Goal: Transaction & Acquisition: Purchase product/service

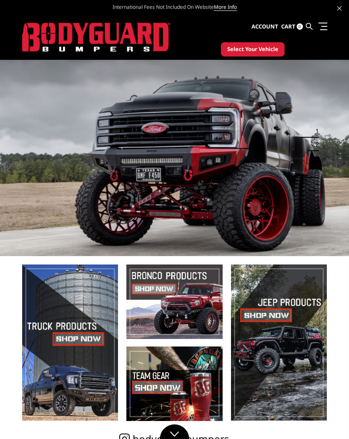
click at [259, 48] on span "Select Your Vehicle" at bounding box center [252, 49] width 51 height 8
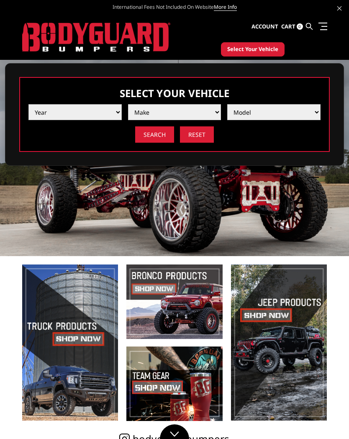
click at [58, 119] on select "Year 2025 2024 2023 2022 2021 2020 2019 2018 2017 2016 2015 2014 2013 2012 2011…" at bounding box center [74, 112] width 93 height 16
select select "yr_2025"
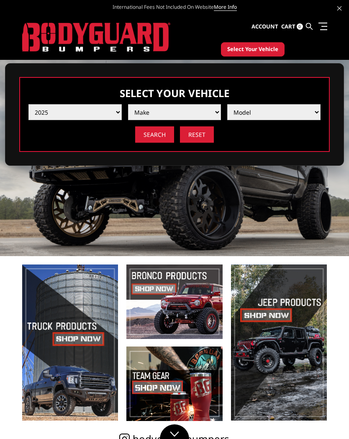
click at [197, 115] on select "Make Chevrolet Ford GMC Ram Toyota" at bounding box center [174, 112] width 93 height 16
select select "mk_ford"
click at [310, 105] on select "Model F150 F150 Raptor F250 / F350 F450 F550" at bounding box center [273, 112] width 93 height 16
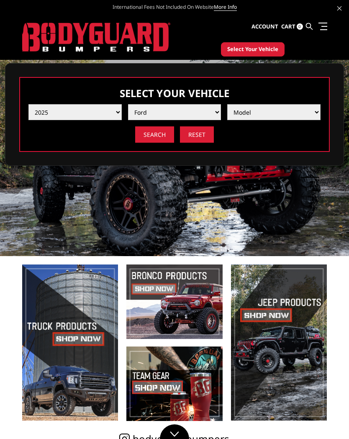
select select "md_f250-f350"
click at [156, 137] on input "Search" at bounding box center [154, 134] width 39 height 16
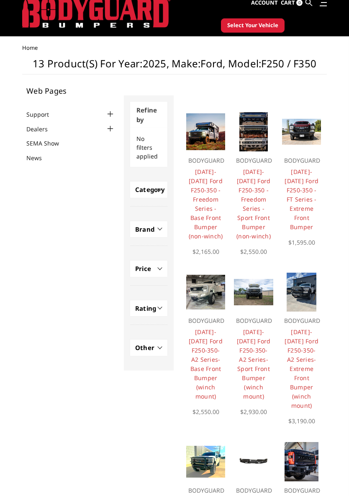
scroll to position [24, 0]
click at [323, 336] on li "Quick View Choose Options BODYGUARD 2023-2025 Ford F250-350-A2 Series-Extreme F…" at bounding box center [301, 353] width 48 height 170
click at [307, 294] on img at bounding box center [300, 292] width 29 height 39
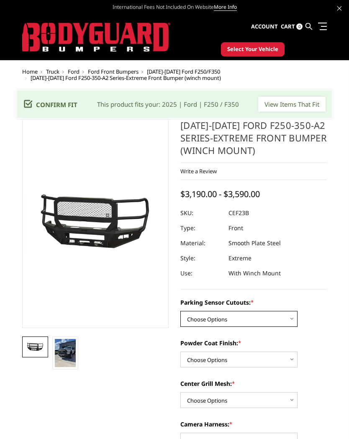
click at [296, 320] on select "Choose Options No-Without Parking Sensor Cutouts Yes-With Parking Sensor Cutouts" at bounding box center [238, 319] width 117 height 16
select select "2421"
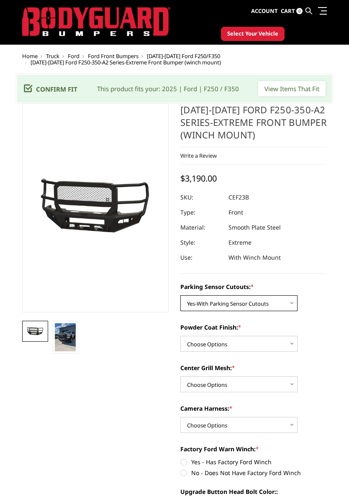
scroll to position [16, 0]
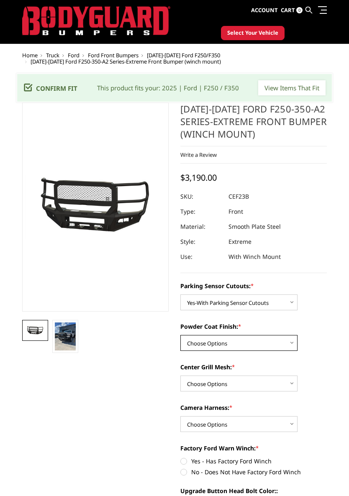
click at [294, 340] on select "Choose Options Bare Metal Textured Black Powder Coat" at bounding box center [238, 343] width 117 height 16
select select "2423"
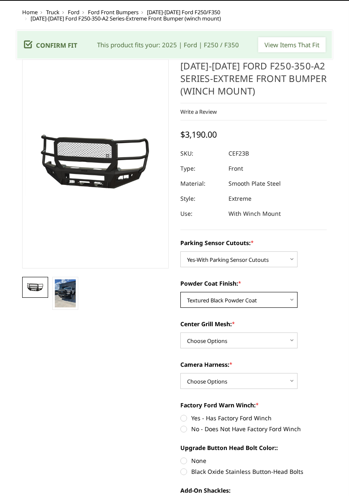
scroll to position [60, 0]
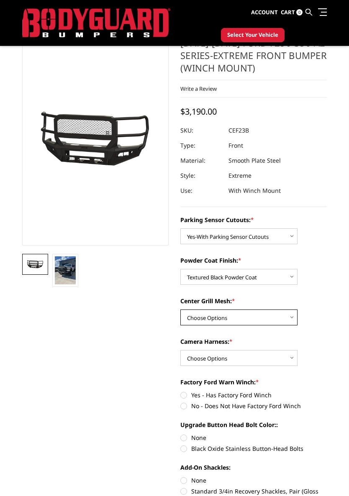
click at [291, 315] on select "Choose Options With Center Grill Mesh Without Center Grill Mesh" at bounding box center [238, 317] width 117 height 16
click at [292, 317] on select "Choose Options With Center Grill Mesh Without Center Grill Mesh" at bounding box center [238, 317] width 117 height 16
select select "2424"
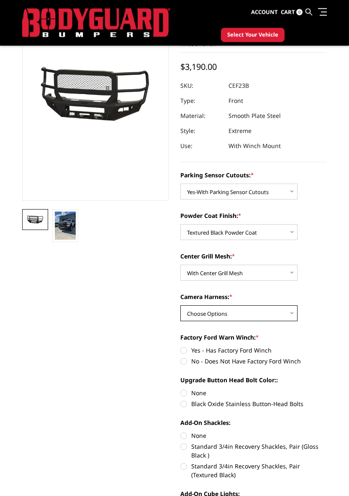
click at [291, 314] on select "Choose Options WITH Camera Harness WITHOUT Camera Harness" at bounding box center [238, 314] width 117 height 16
select select "2426"
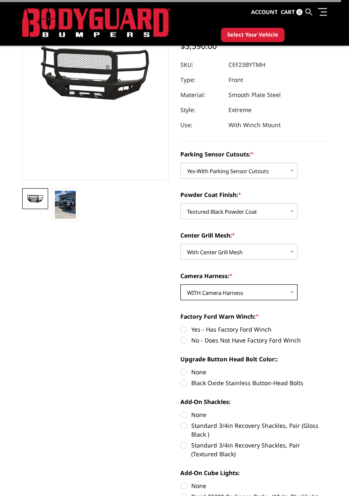
scroll to position [155, 0]
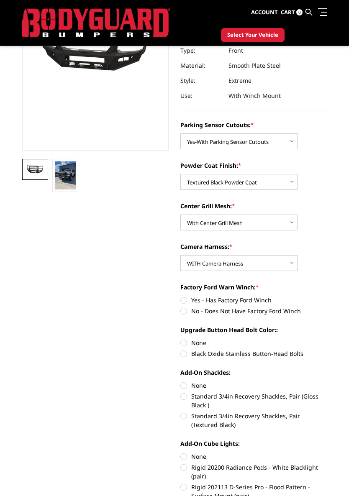
click at [187, 296] on label "Yes - Has Factory Ford Winch" at bounding box center [253, 300] width 146 height 9
click at [181, 296] on input "Yes - Has Factory Ford Winch" at bounding box center [180, 296] width 0 height 0
radio input "true"
click at [183, 352] on label "Black Oxide Stainless Button-Head Bolts" at bounding box center [253, 353] width 146 height 9
click at [327, 339] on input "Black Oxide Stainless Button-Head Bolts" at bounding box center [327, 338] width 0 height 0
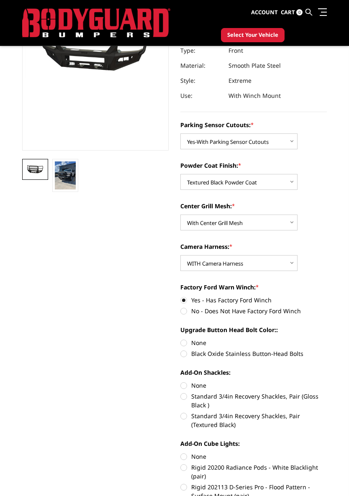
radio input "true"
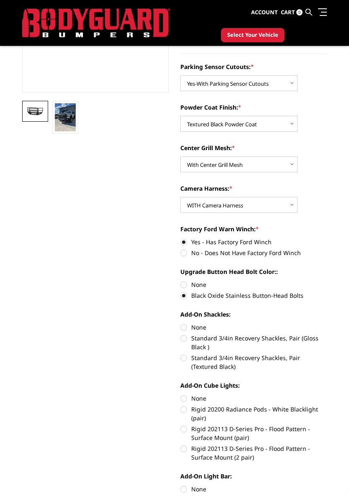
scroll to position [223, 0]
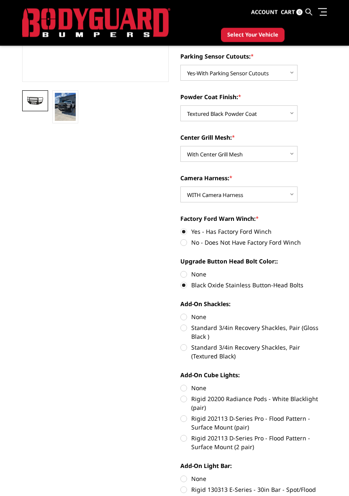
click at [183, 317] on label "None" at bounding box center [253, 317] width 146 height 9
click at [181, 313] on input "None" at bounding box center [180, 313] width 0 height 0
radio input "true"
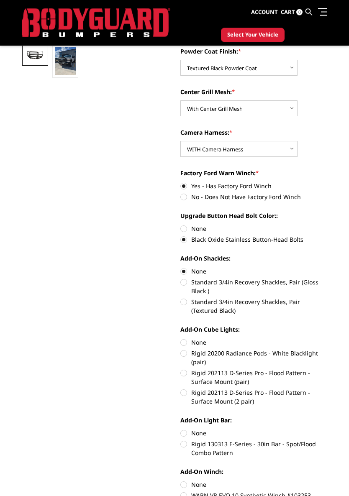
scroll to position [270, 0]
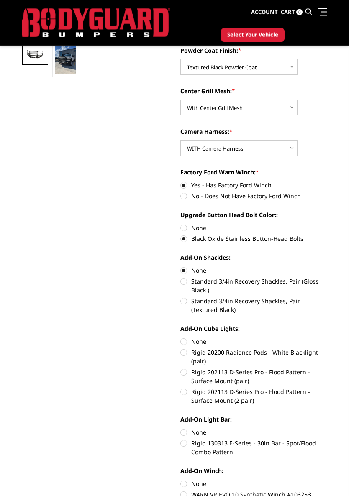
click at [184, 338] on label "None" at bounding box center [253, 341] width 146 height 9
click at [181, 338] on input "None" at bounding box center [180, 337] width 0 height 0
radio input "true"
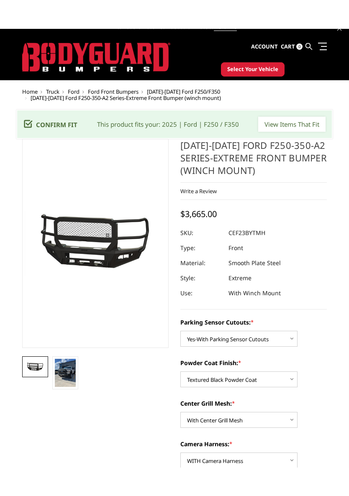
scroll to position [8, 0]
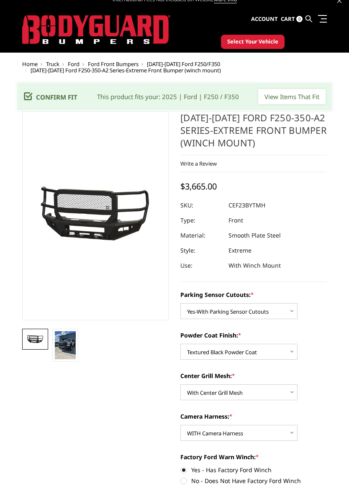
click at [65, 348] on img at bounding box center [65, 345] width 21 height 28
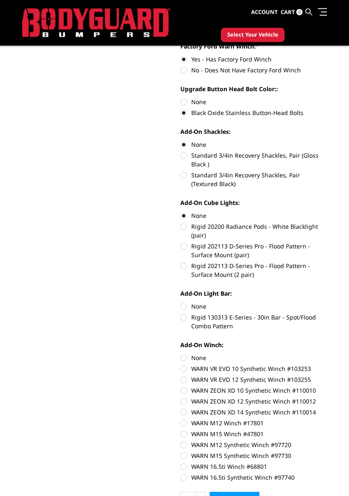
scroll to position [396, 0]
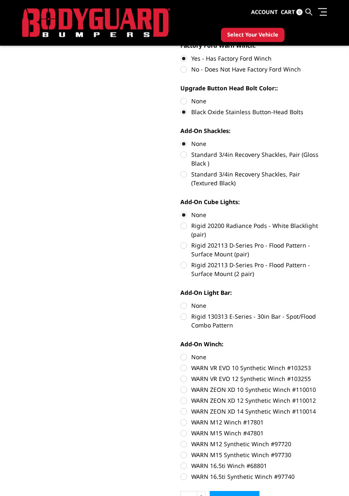
click at [181, 305] on label "None" at bounding box center [253, 305] width 146 height 9
click at [181, 302] on input "None" at bounding box center [180, 301] width 0 height 0
radio input "true"
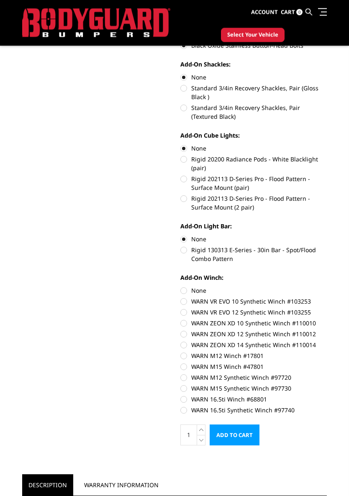
scroll to position [463, 0]
click at [188, 410] on label "WARN 16.5ti Synthetic Winch #97740" at bounding box center [253, 410] width 146 height 9
click at [327, 395] on input "WARN 16.5ti Synthetic Winch #97740" at bounding box center [327, 395] width 0 height 0
radio input "true"
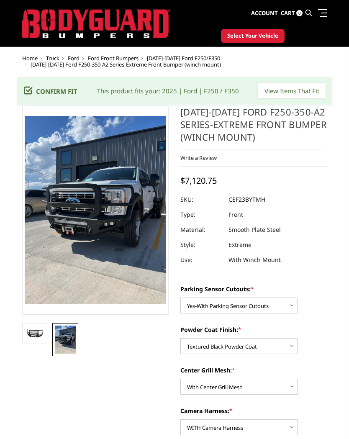
scroll to position [13, 0]
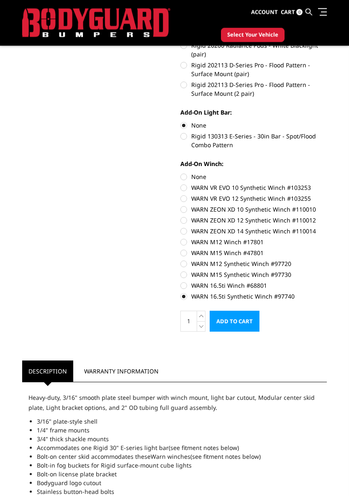
click at [186, 175] on label "None" at bounding box center [253, 177] width 146 height 9
click at [181, 173] on input "None" at bounding box center [180, 173] width 0 height 0
radio input "true"
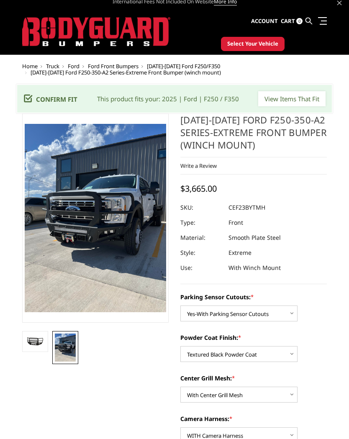
scroll to position [0, 0]
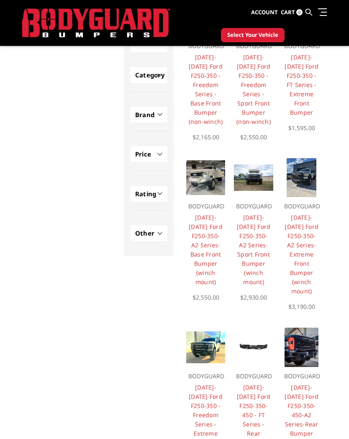
scroll to position [119, 0]
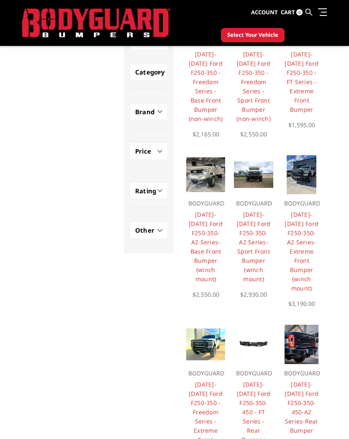
click at [259, 229] on link "2023-2025 Ford F250-350-A2 Series-Sport Front Bumper (winch mount)" at bounding box center [254, 246] width 34 height 72
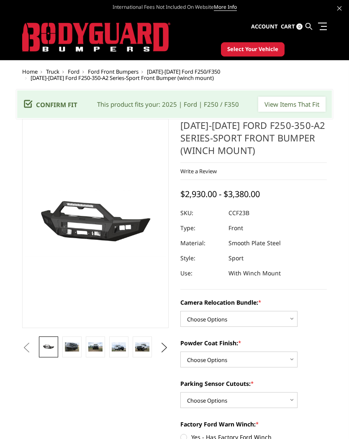
click at [140, 347] on img at bounding box center [142, 347] width 14 height 10
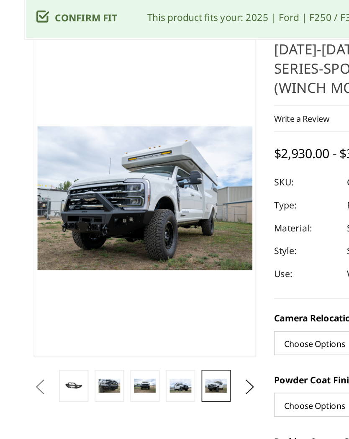
click at [119, 320] on img at bounding box center [119, 325] width 14 height 10
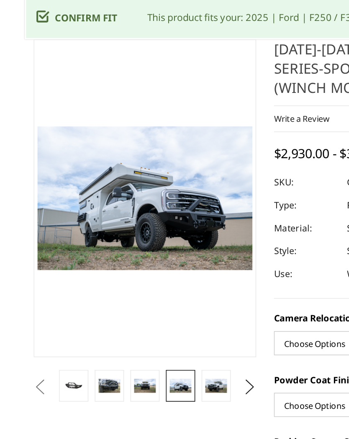
click at [97, 320] on img at bounding box center [95, 325] width 14 height 10
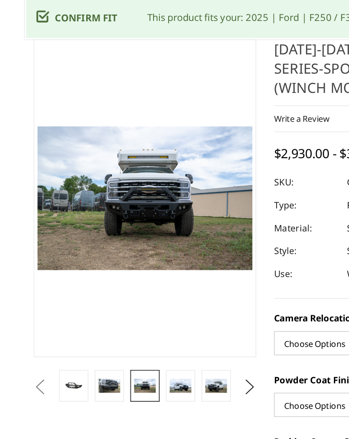
click at [81, 314] on link at bounding box center [71, 324] width 19 height 21
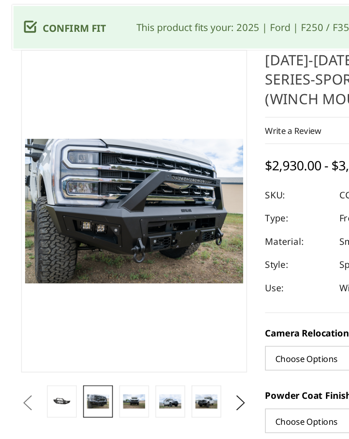
click at [90, 320] on img at bounding box center [95, 325] width 14 height 10
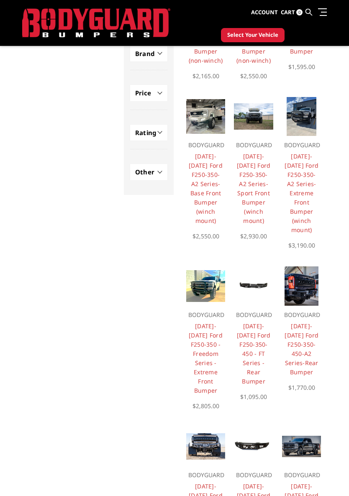
scroll to position [183, 0]
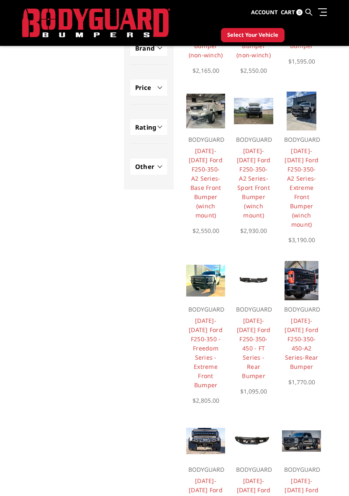
click at [306, 342] on link "[DATE]-[DATE] Ford F250-350-450-A2 Series-Rear Bumper" at bounding box center [301, 344] width 34 height 54
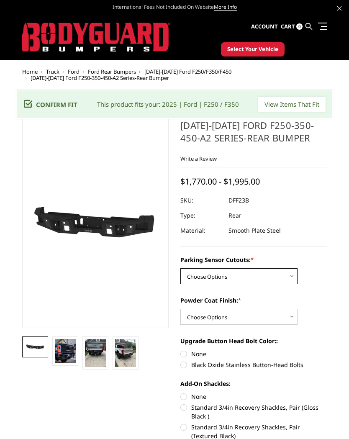
click at [293, 278] on select "Choose Options Yes-With Parking Sensor Cutouts No-Without Parking Sensor Cutouts" at bounding box center [238, 276] width 117 height 16
select select "2436"
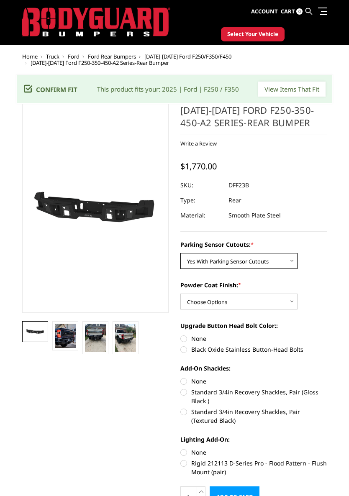
scroll to position [15, 0]
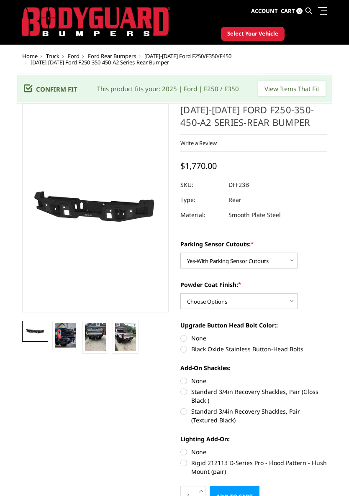
click at [293, 296] on select "Choose Options Bare Metal Textured Black Powder Coat" at bounding box center [238, 301] width 117 height 16
select select "2439"
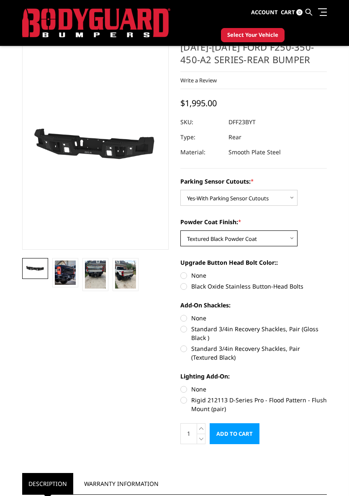
scroll to position [56, 0]
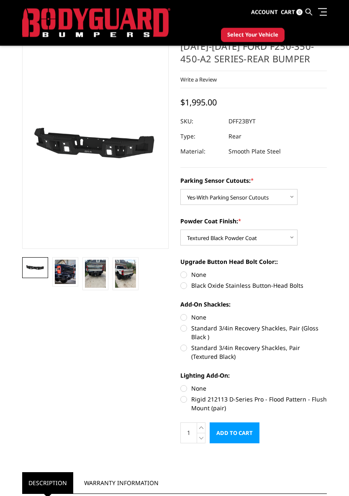
click at [130, 277] on img at bounding box center [125, 274] width 21 height 28
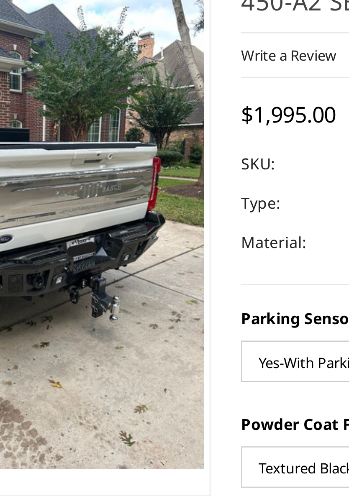
scroll to position [0, 0]
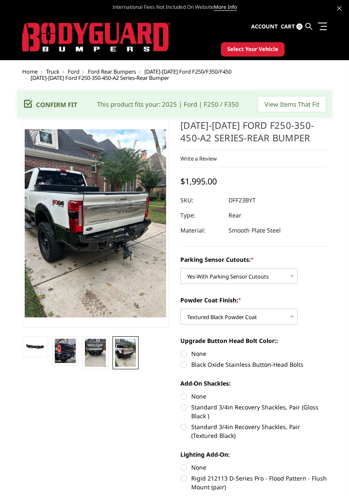
click at [94, 347] on img at bounding box center [95, 353] width 21 height 28
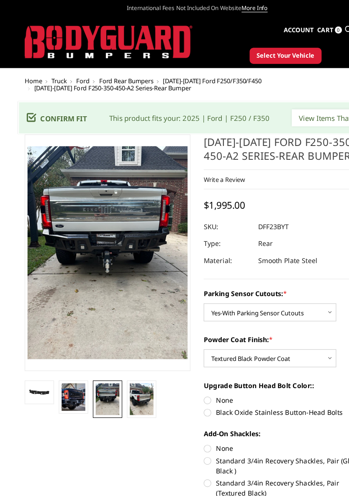
click at [67, 353] on img at bounding box center [65, 351] width 21 height 24
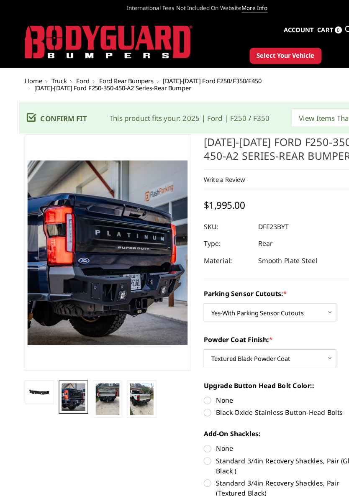
click at [96, 353] on img at bounding box center [95, 353] width 21 height 28
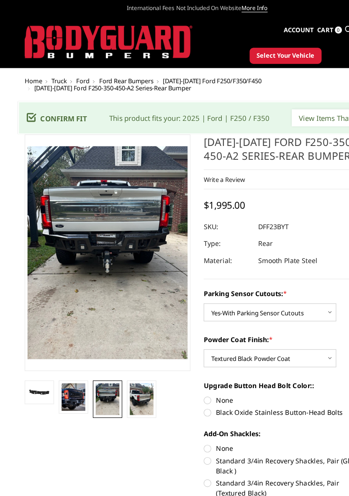
click at [129, 353] on img at bounding box center [125, 353] width 21 height 28
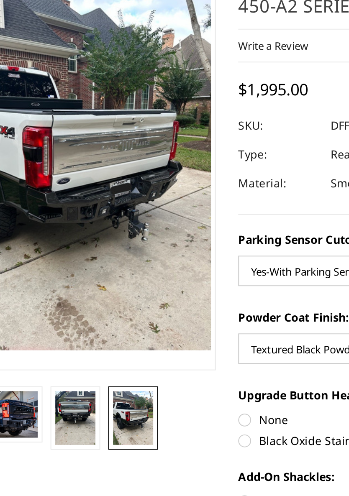
click at [85, 317] on img at bounding box center [95, 331] width 21 height 28
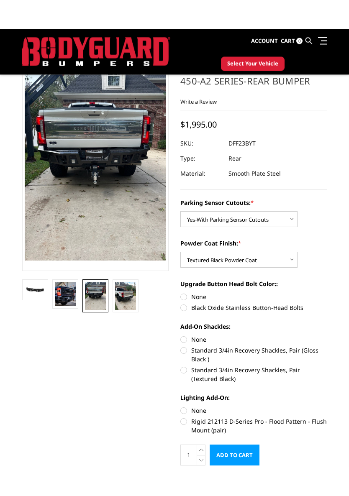
scroll to position [49, 0]
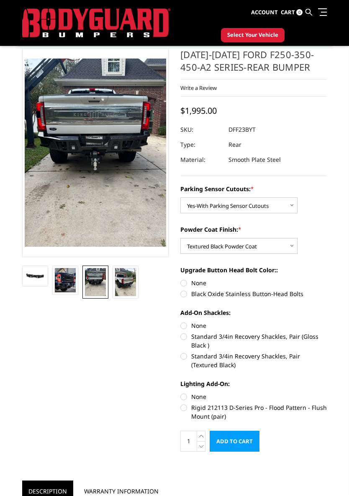
click at [183, 294] on label "Black Oxide Stainless Button-Head Bolts" at bounding box center [253, 293] width 146 height 9
click at [327, 279] on input "Black Oxide Stainless Button-Head Bolts" at bounding box center [327, 278] width 0 height 0
radio input "true"
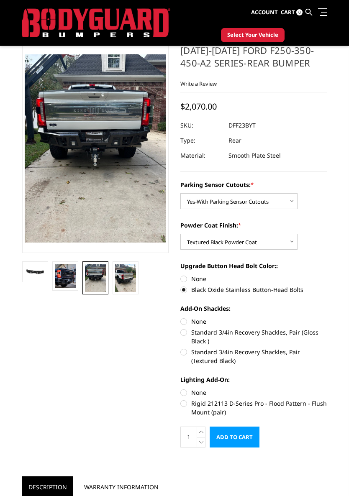
scroll to position [59, 0]
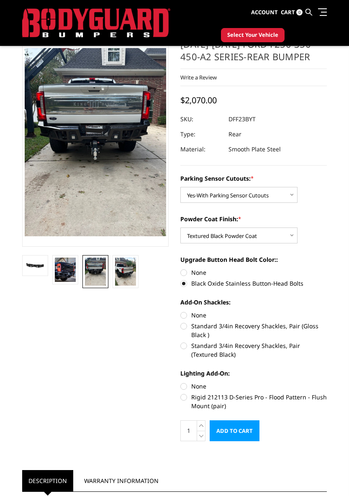
click at [181, 319] on label "None" at bounding box center [253, 315] width 146 height 9
click at [181, 311] on input "None" at bounding box center [180, 311] width 0 height 0
radio input "true"
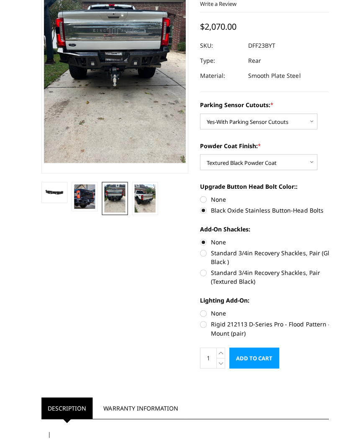
scroll to position [76, 0]
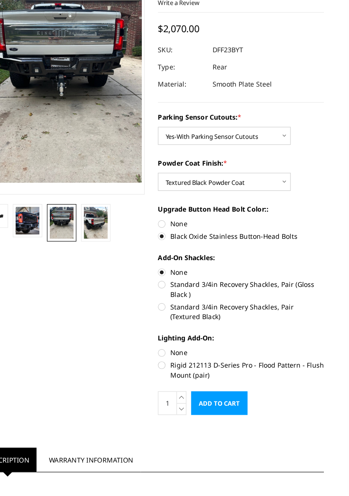
click at [180, 376] on label "Rigid 212113 D-Series Pro - Flood Pattern - Flush Mount (pair)" at bounding box center [253, 385] width 146 height 18
click at [327, 365] on input "Rigid 212113 D-Series Pro - Flood Pattern - Flush Mount (pair)" at bounding box center [327, 365] width 0 height 0
radio input "true"
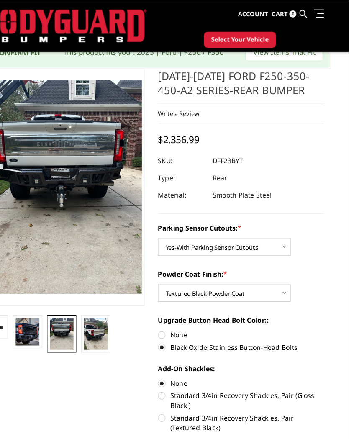
scroll to position [0, 0]
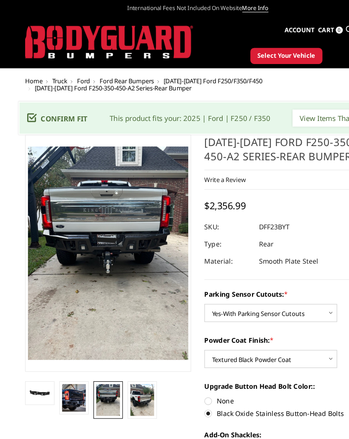
click at [253, 49] on span "Select Your Vehicle" at bounding box center [252, 49] width 51 height 8
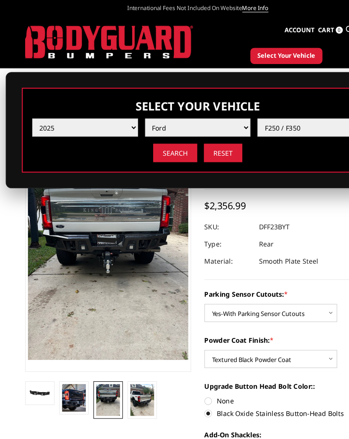
click at [291, 222] on dl "SKU: DFF23BYT UPC: Type: Rear Material: Smooth Plate Steel" at bounding box center [253, 215] width 146 height 45
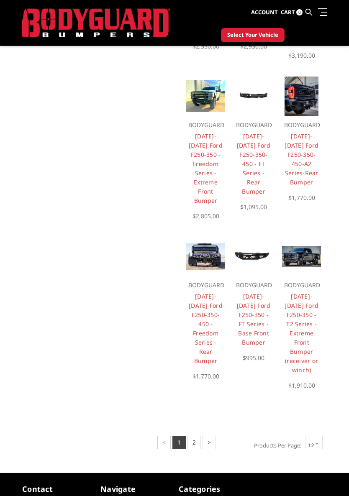
scroll to position [367, 0]
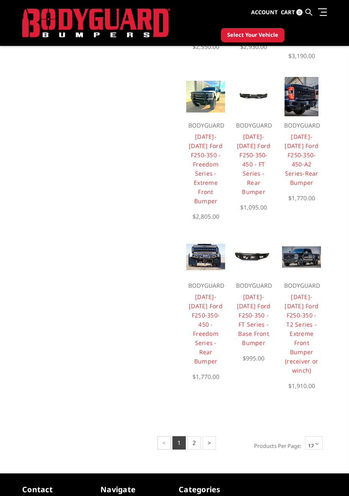
click at [250, 158] on link "[DATE]-[DATE] Ford F250-350-450 - FT Series - Rear Bumper" at bounding box center [254, 164] width 34 height 63
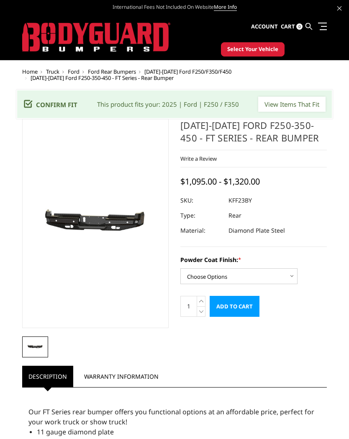
click at [38, 346] on img at bounding box center [35, 347] width 21 height 10
click at [291, 276] on select "Choose Options Bare Metal Gloss Black Powder Coat Textured Black Powder Coat" at bounding box center [238, 276] width 117 height 16
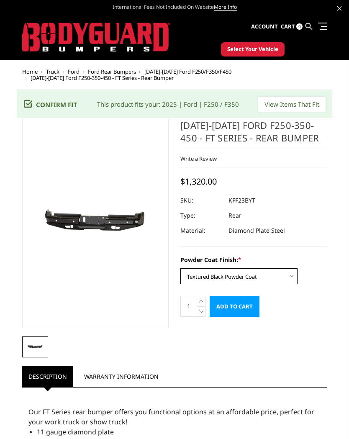
click at [288, 278] on select "Choose Options Bare Metal Gloss Black Powder Coat Textured Black Powder Coat" at bounding box center [238, 276] width 117 height 16
click at [287, 280] on select "Choose Options Bare Metal Gloss Black Powder Coat Textured Black Powder Coat" at bounding box center [238, 276] width 117 height 16
select select "3422"
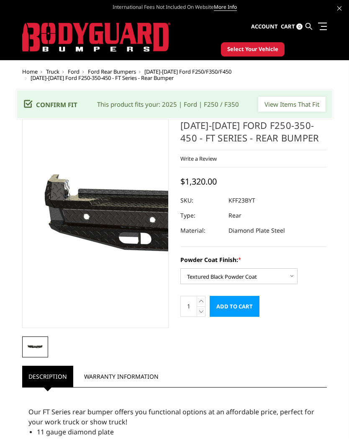
click at [43, 209] on img at bounding box center [234, 227] width 535 height 255
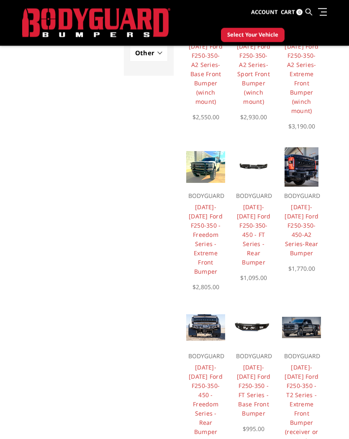
scroll to position [276, 0]
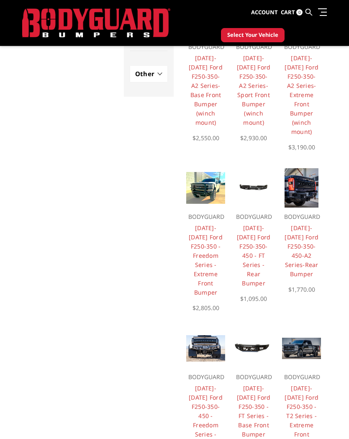
click at [258, 235] on link "[DATE]-[DATE] Ford F250-350-450 - FT Series - Rear Bumper" at bounding box center [254, 255] width 34 height 63
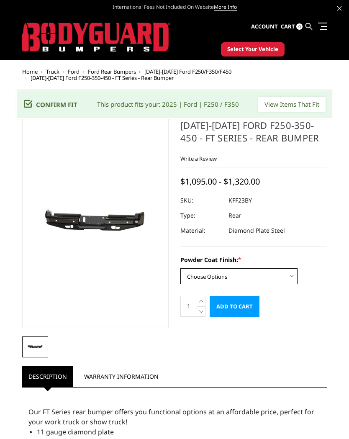
click at [291, 271] on select "Choose Options Bare Metal Gloss Black Powder Coat Textured Black Powder Coat" at bounding box center [238, 276] width 117 height 16
select select "3422"
click at [253, 308] on input "Add to Cart" at bounding box center [234, 306] width 50 height 21
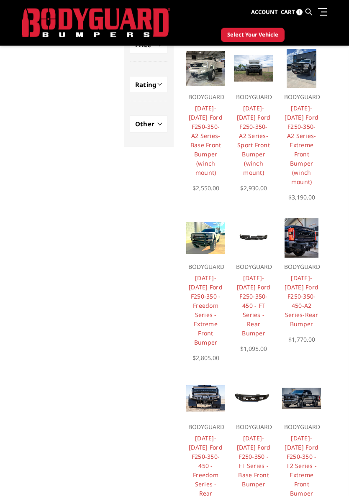
scroll to position [225, 0]
click at [306, 303] on link "[DATE]-[DATE] Ford F250-350-450-A2 Series-Rear Bumper" at bounding box center [301, 301] width 34 height 54
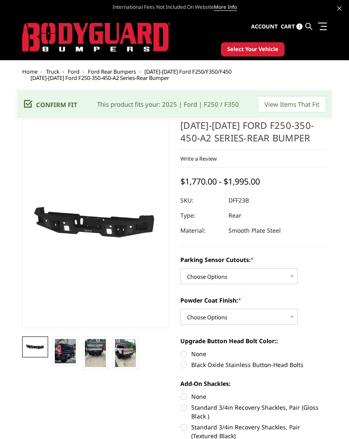
click at [123, 354] on img at bounding box center [125, 353] width 21 height 28
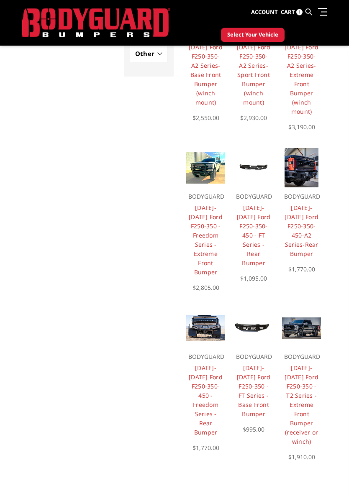
scroll to position [296, 0]
click at [204, 247] on link "[DATE]-[DATE] Ford F250-350 - Freedom Series - Extreme Front Bumper" at bounding box center [206, 240] width 34 height 72
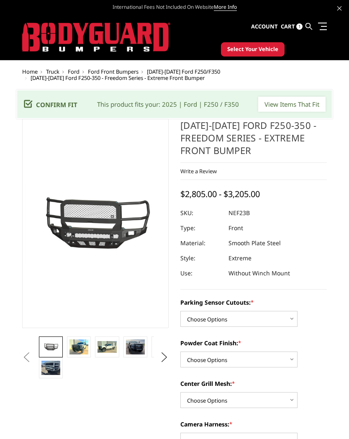
click at [84, 343] on img at bounding box center [78, 346] width 19 height 15
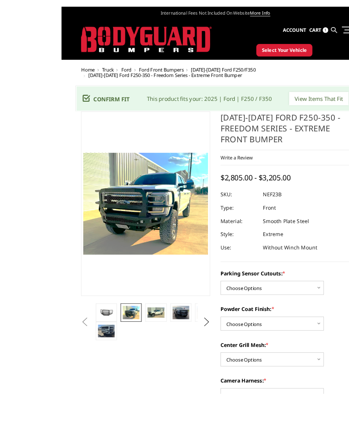
scroll to position [13, 0]
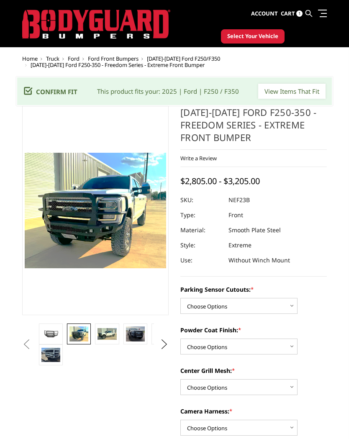
click at [112, 332] on img at bounding box center [106, 333] width 19 height 11
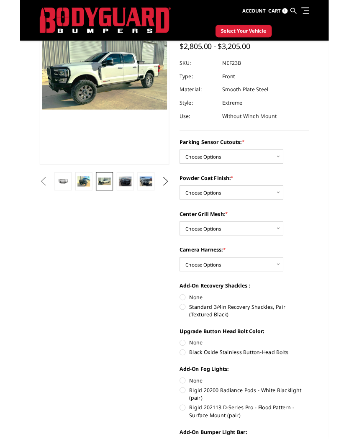
scroll to position [65, 0]
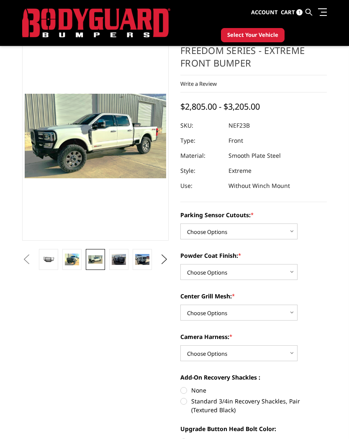
click at [114, 268] on link at bounding box center [118, 259] width 19 height 21
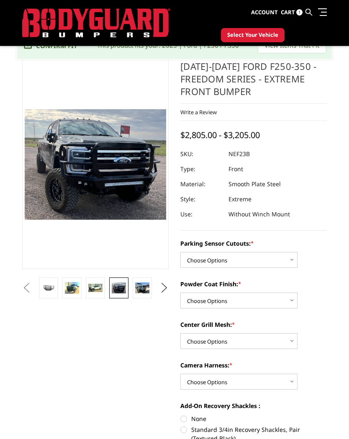
scroll to position [0, 0]
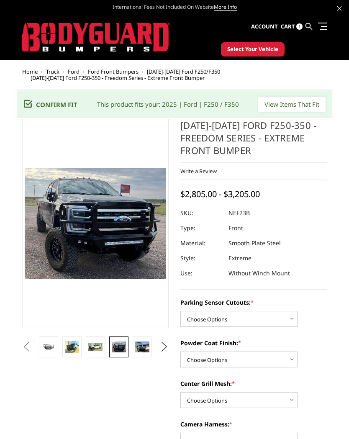
click at [146, 345] on img at bounding box center [142, 346] width 14 height 11
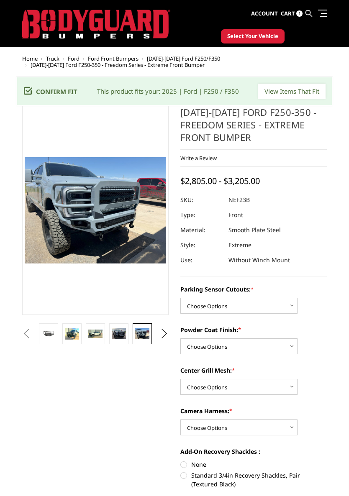
scroll to position [14, 0]
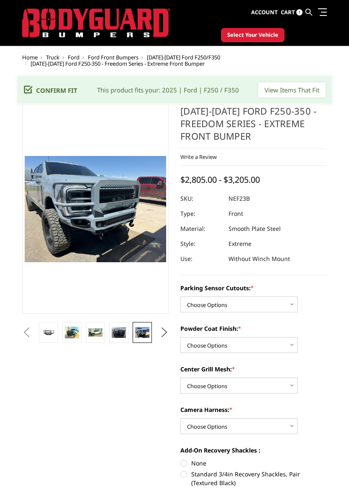
click at [294, 306] on select "Choose Options No - Without Parking Sensor Cutouts Yes - With Parking Sensor Cu…" at bounding box center [238, 304] width 117 height 16
select select "2583"
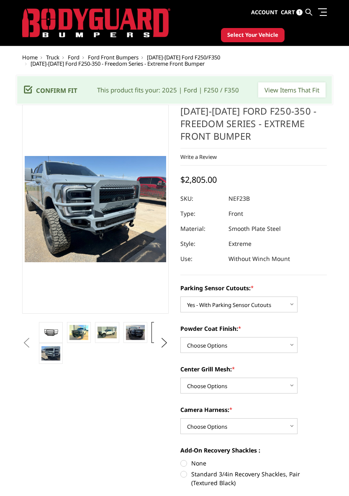
click at [51, 354] on img at bounding box center [50, 353] width 19 height 14
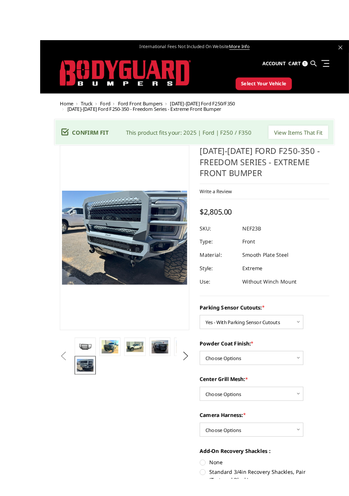
scroll to position [4, 0]
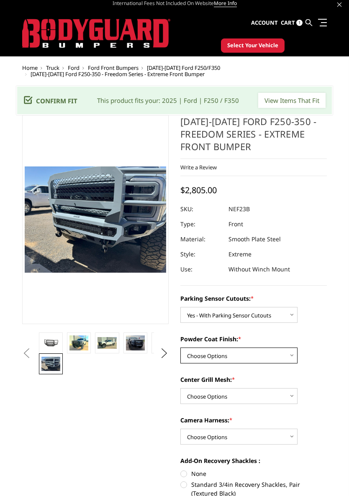
click at [290, 355] on select "Choose Options Bare Metal Textured Black Powder Coat" at bounding box center [238, 355] width 117 height 16
select select "2585"
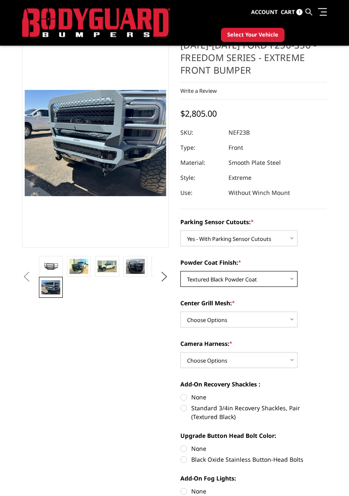
scroll to position [58, 0]
click at [290, 319] on select "Choose Options With Center Grill Mesh Without Center Grill Mesh" at bounding box center [238, 320] width 117 height 16
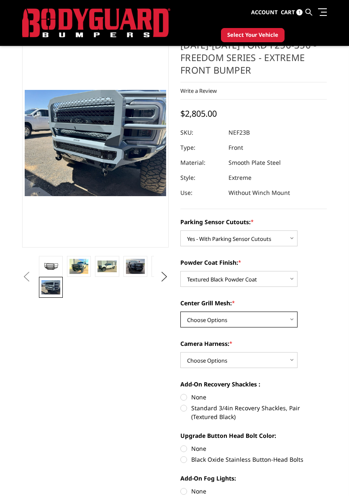
select select "2586"
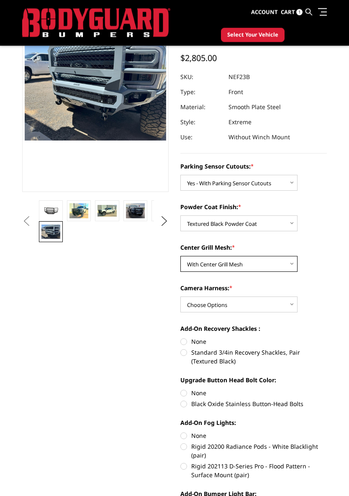
scroll to position [115, 0]
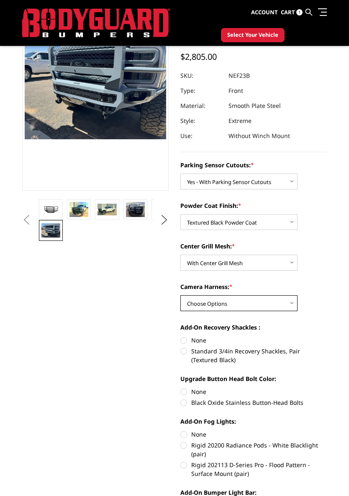
click at [288, 303] on select "Choose Options WITH Camera Harness WITHOUT Camera Harness" at bounding box center [238, 303] width 117 height 16
select select "2588"
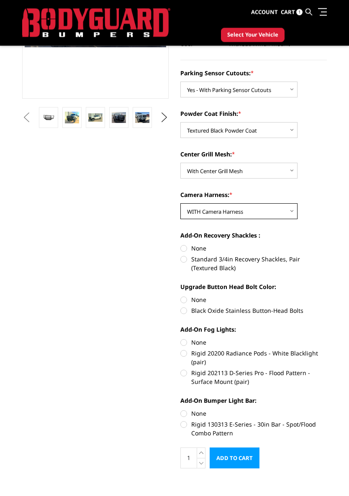
scroll to position [214, 0]
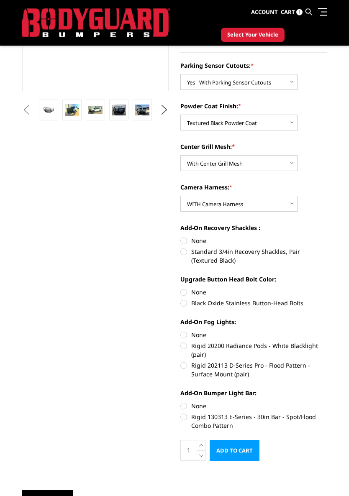
click at [182, 250] on label "Standard 3/4in Recovery Shackles, Pair (Textured Black)" at bounding box center [253, 257] width 146 height 18
click at [327, 237] on input "Standard 3/4in Recovery Shackles, Pair (Textured Black)" at bounding box center [327, 237] width 0 height 0
radio input "true"
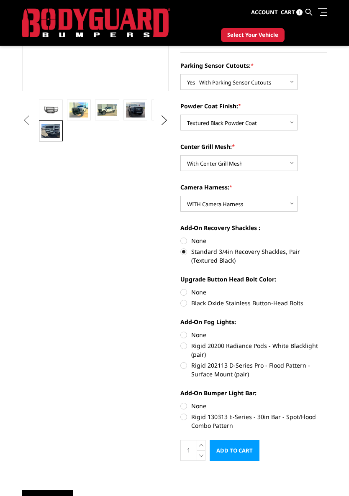
click at [186, 302] on label "Black Oxide Stainless Button-Head Bolts" at bounding box center [253, 303] width 146 height 9
click at [327, 288] on input "Black Oxide Stainless Button-Head Bolts" at bounding box center [327, 288] width 0 height 0
radio input "true"
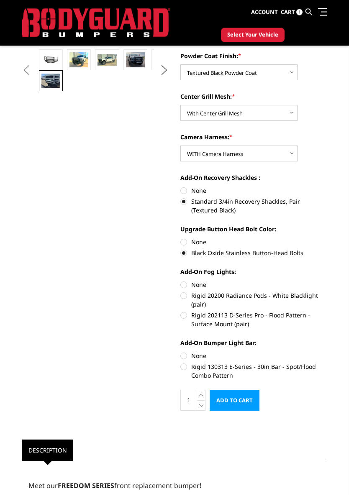
scroll to position [265, 0]
click at [187, 316] on label "Rigid 202113 D-Series Pro - Flood Pattern - Surface Mount (pair)" at bounding box center [253, 320] width 146 height 18
click at [327, 291] on input "Rigid 202113 D-Series Pro - Flood Pattern - Surface Mount (pair)" at bounding box center [327, 291] width 0 height 0
radio input "true"
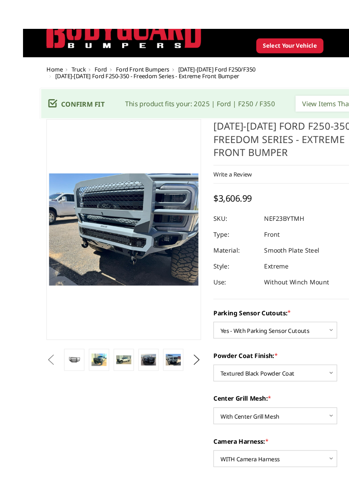
scroll to position [17, 0]
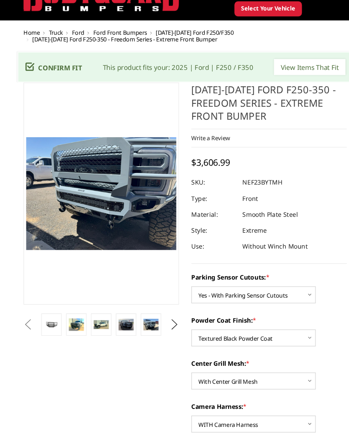
click at [92, 326] on img at bounding box center [95, 330] width 14 height 8
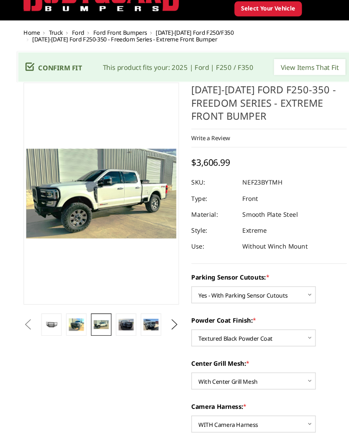
click at [72, 324] on img at bounding box center [72, 330] width 14 height 12
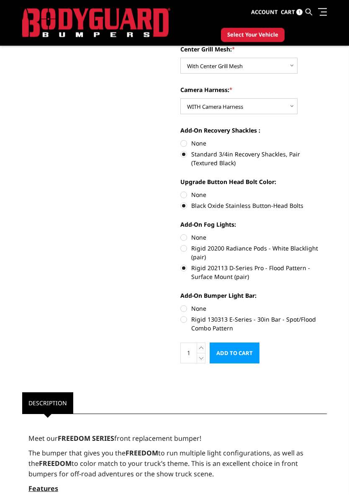
scroll to position [312, 0]
click at [186, 320] on label "Rigid 130313 E-Series - 30in Bar - Spot/Flood Combo Pattern" at bounding box center [253, 323] width 146 height 18
click at [327, 304] on input "Rigid 130313 E-Series - 30in Bar - Spot/Flood Combo Pattern" at bounding box center [327, 304] width 0 height 0
radio input "true"
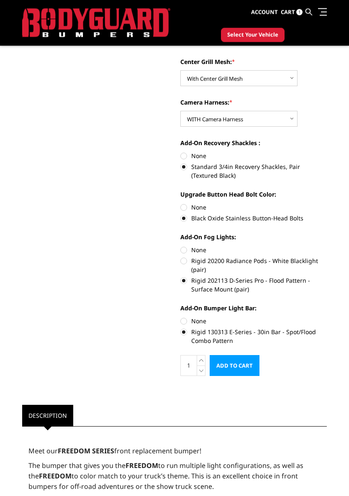
scroll to position [304, 0]
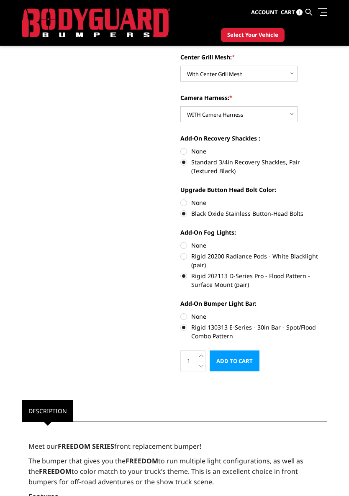
click at [248, 359] on input "Add to Cart" at bounding box center [234, 360] width 50 height 21
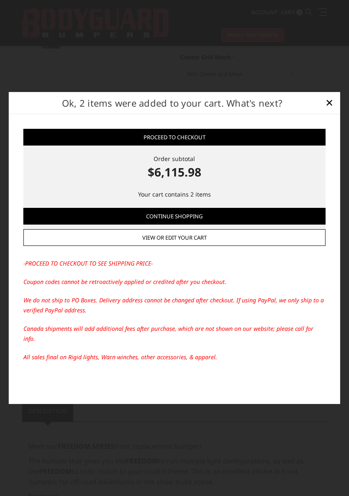
click at [256, 222] on link "Continue Shopping" at bounding box center [174, 216] width 302 height 17
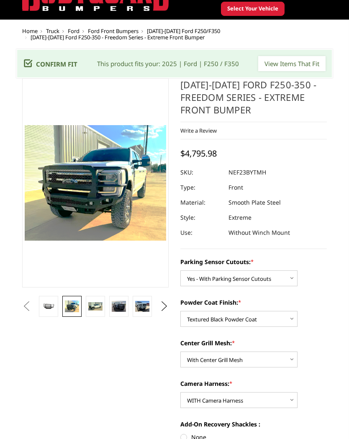
scroll to position [0, 0]
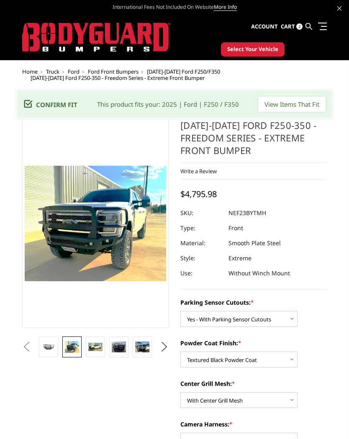
click at [295, 23] on link "Cart 2" at bounding box center [292, 26] width 22 height 23
